Goal: Find specific page/section: Find specific page/section

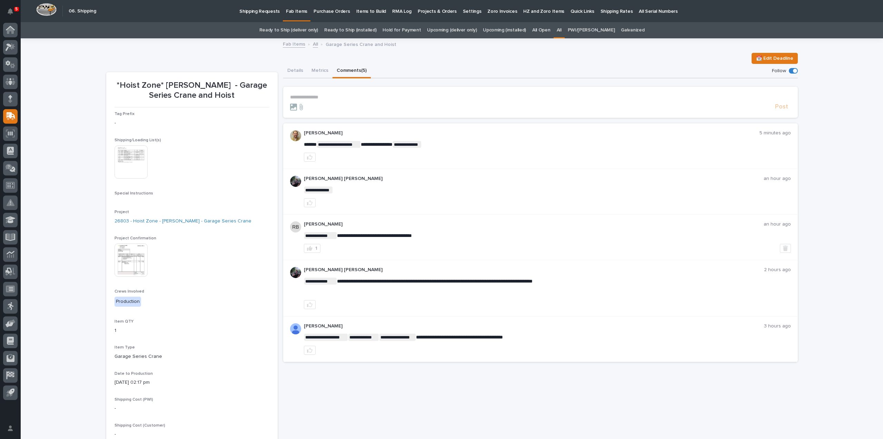
click at [750, 23] on div "Ready to Ship (deliver only) Ready to Ship (installed) Hold for Payment Upcomin…" at bounding box center [452, 30] width 863 height 16
click at [66, 161] on div "**********" at bounding box center [452, 262] width 863 height 447
click at [562, 30] on link "All" at bounding box center [559, 30] width 5 height 16
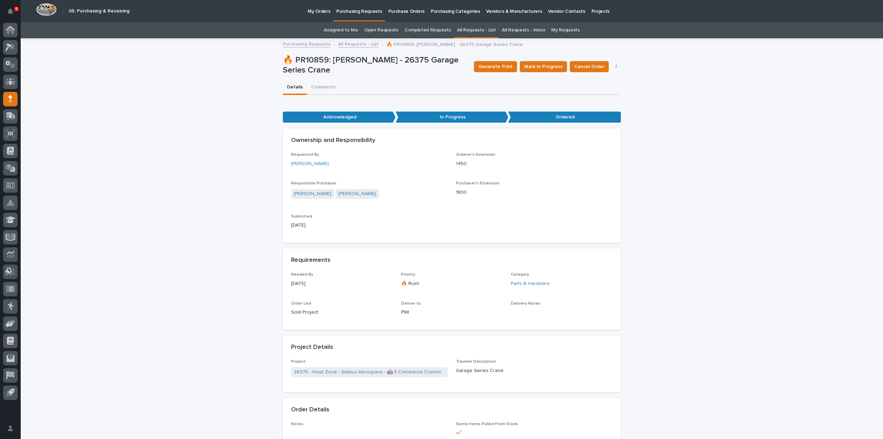
click at [354, 30] on link "Assigned to Me" at bounding box center [341, 30] width 34 height 16
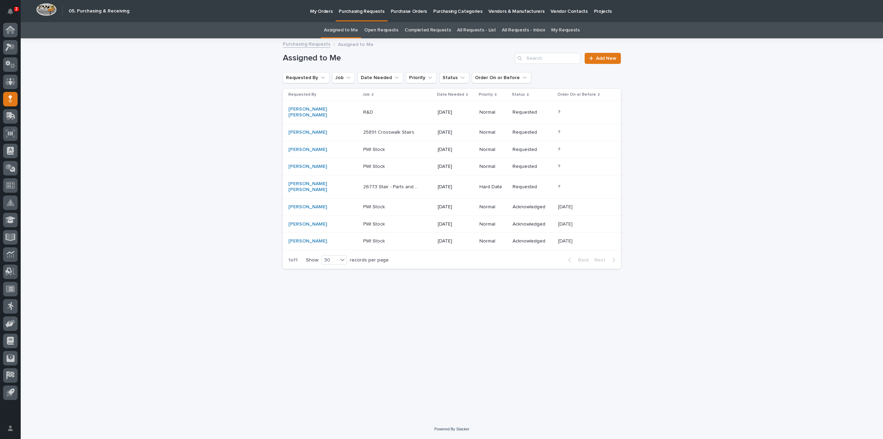
click at [488, 28] on link "All Requests - List" at bounding box center [476, 30] width 39 height 16
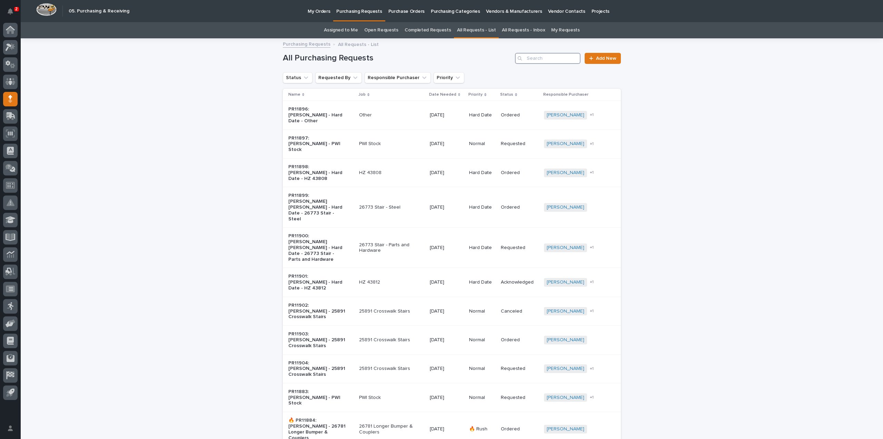
click at [532, 57] on input "Search" at bounding box center [548, 58] width 66 height 11
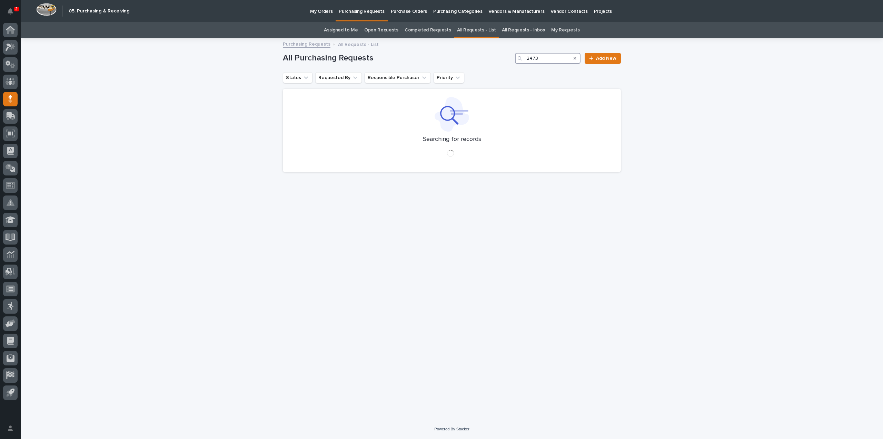
type input "24730"
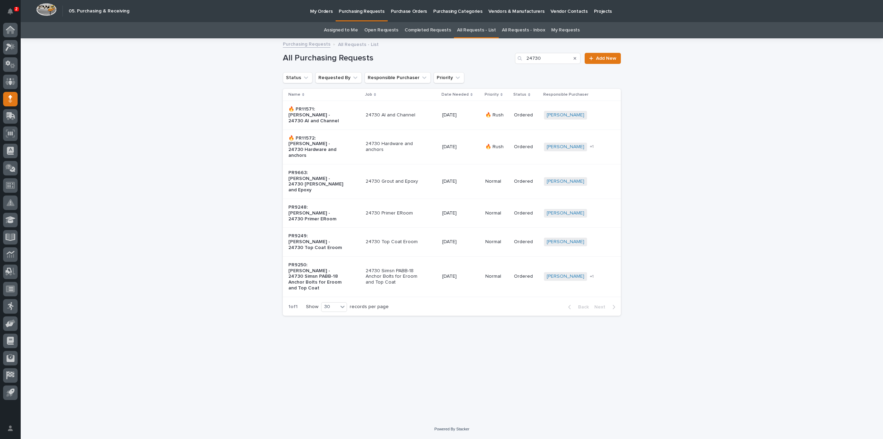
click at [404, 141] on p "24730 Hardware and anchors" at bounding box center [395, 147] width 58 height 12
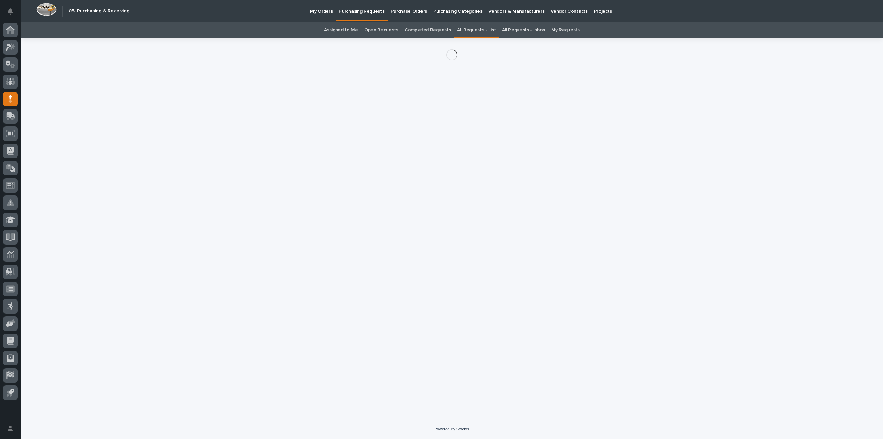
click at [404, 141] on div "Loading... Saving… Loading... Saving…" at bounding box center [451, 219] width 345 height 363
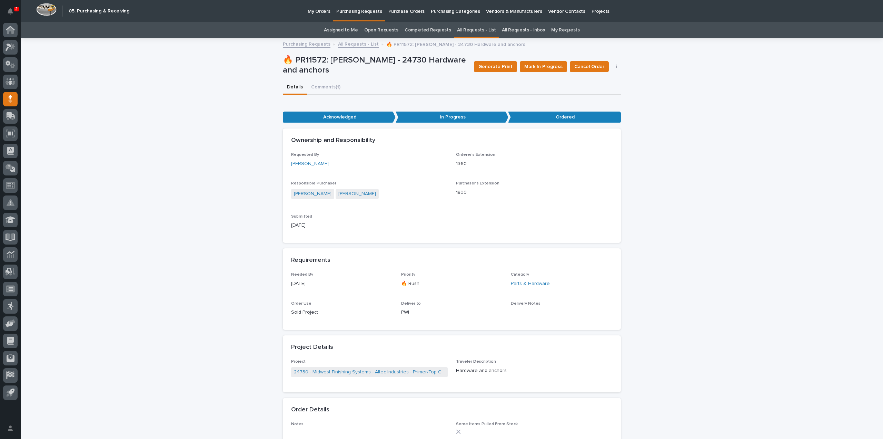
click at [815, 253] on div "**********" at bounding box center [452, 376] width 863 height 675
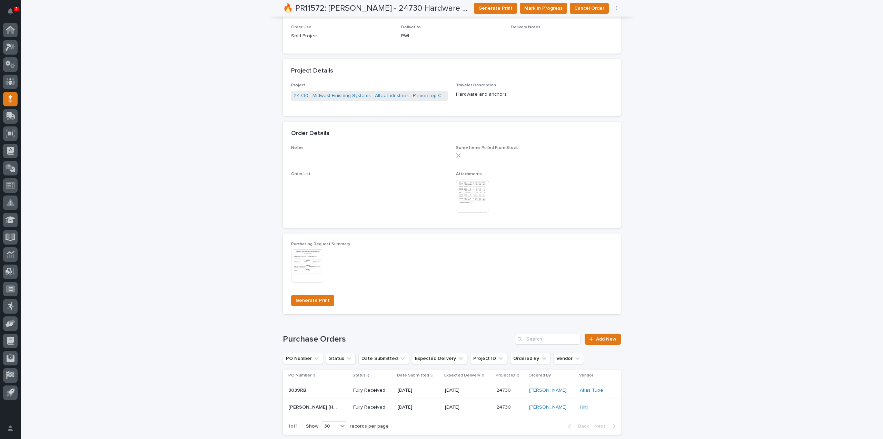
click at [473, 194] on img at bounding box center [472, 195] width 33 height 33
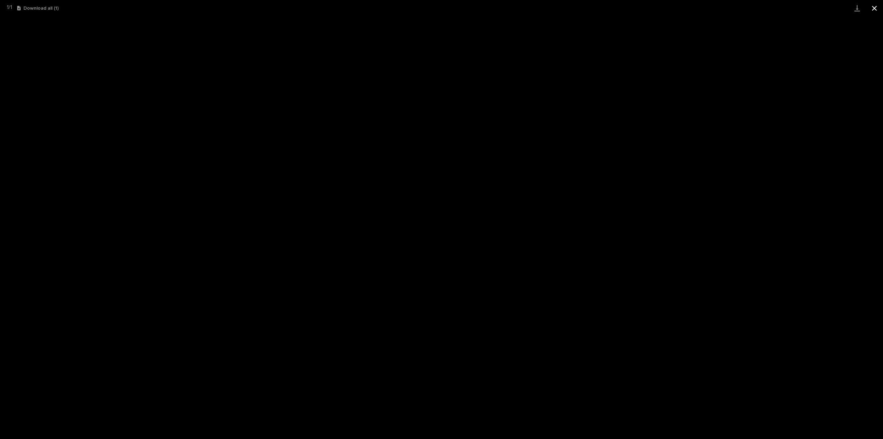
click at [875, 10] on button "Close gallery" at bounding box center [874, 8] width 17 height 16
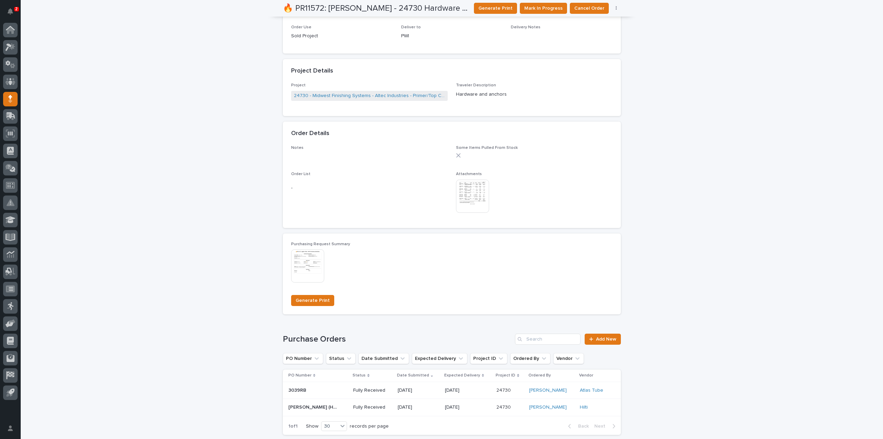
scroll to position [0, 0]
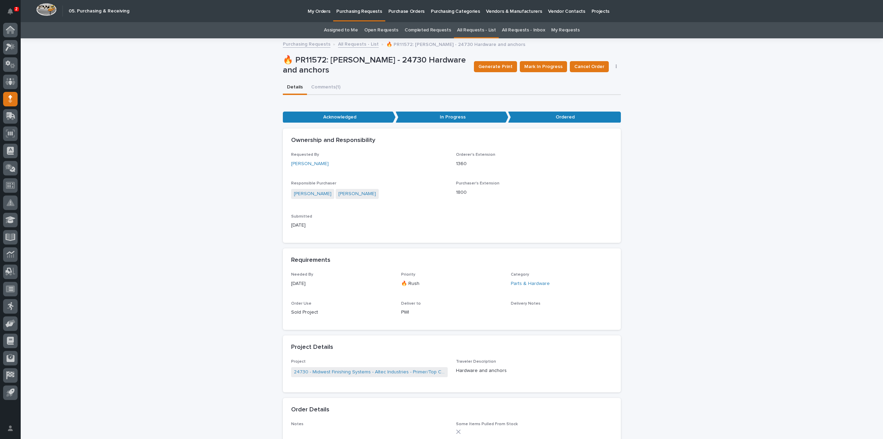
click at [327, 88] on button "Comments (1)" at bounding box center [326, 87] width 38 height 14
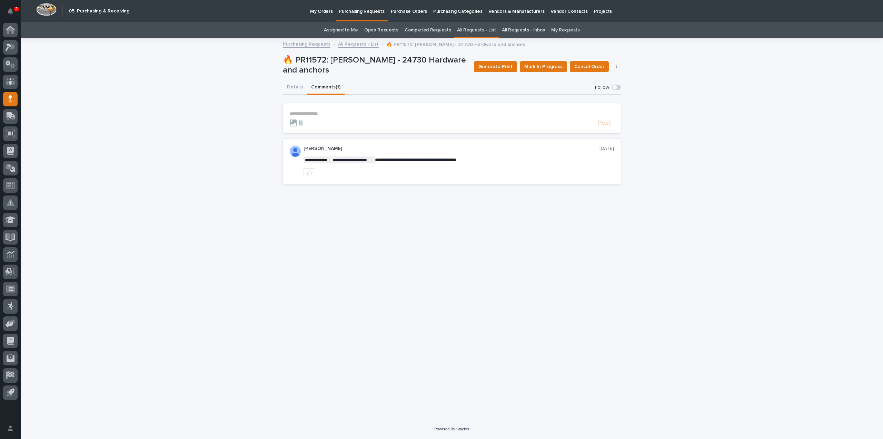
click at [487, 32] on link "All Requests - List" at bounding box center [476, 30] width 39 height 16
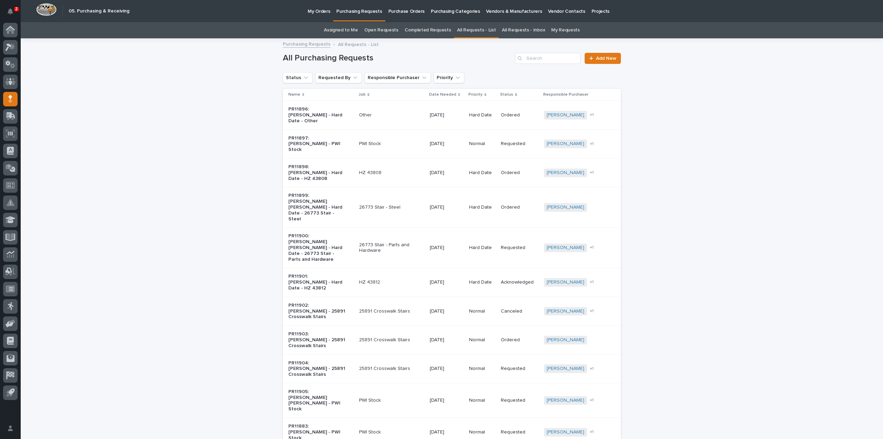
click at [354, 31] on link "Assigned to Me" at bounding box center [341, 30] width 34 height 16
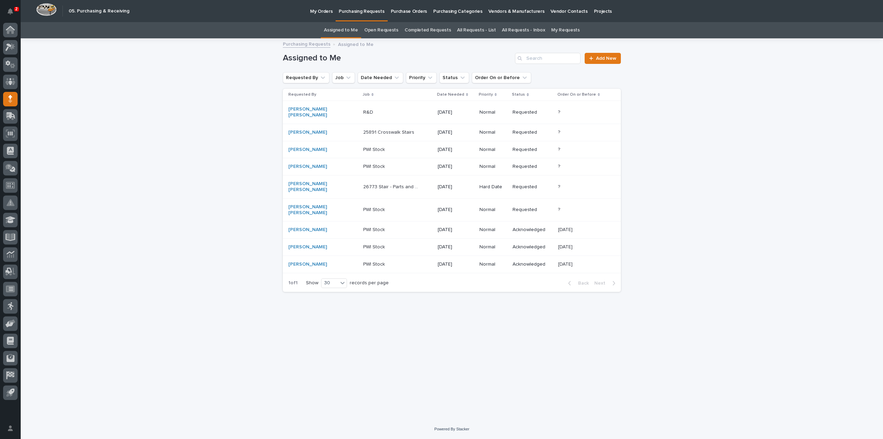
click at [200, 178] on div "Loading... Saving… Loading... Saving… Assigned to Me Add New Requested By Job D…" at bounding box center [452, 229] width 863 height 380
